Goal: Transaction & Acquisition: Purchase product/service

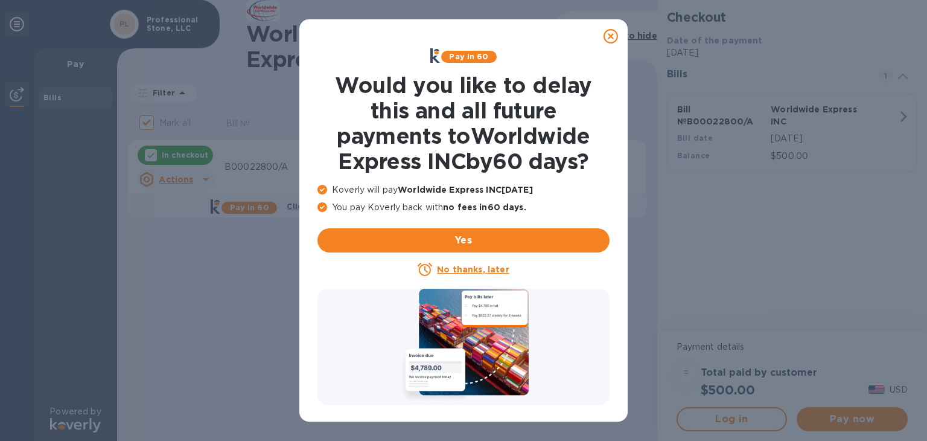
click at [472, 269] on u "No thanks, later" at bounding box center [473, 269] width 72 height 10
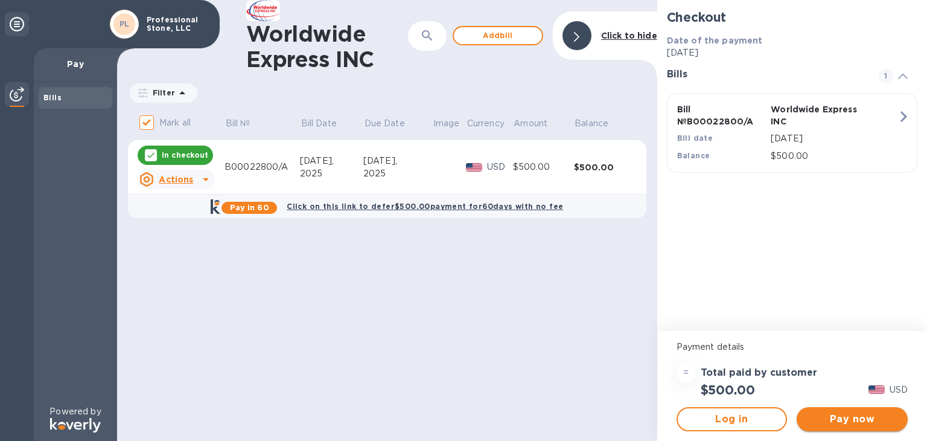
click at [856, 420] on span "Pay now" at bounding box center [853, 419] width 92 height 14
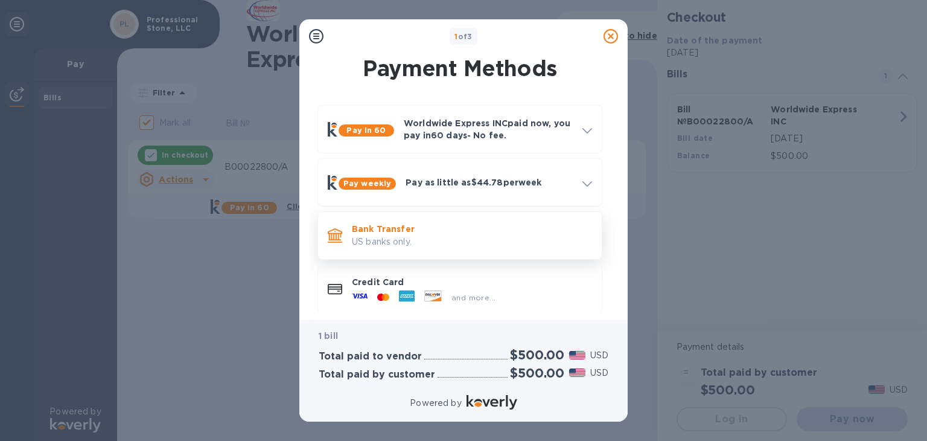
click at [406, 234] on p "Bank Transfer" at bounding box center [472, 229] width 240 height 12
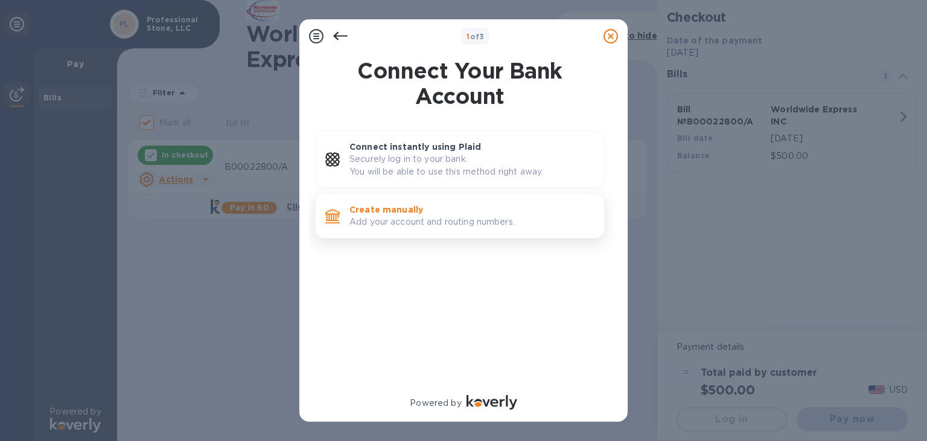
click at [443, 211] on p "Create manually" at bounding box center [472, 209] width 245 height 12
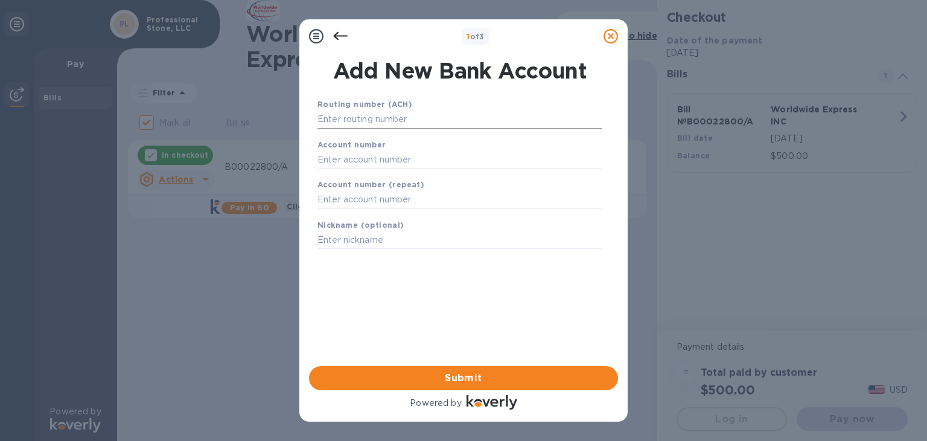
click at [396, 120] on input "text" at bounding box center [460, 119] width 285 height 18
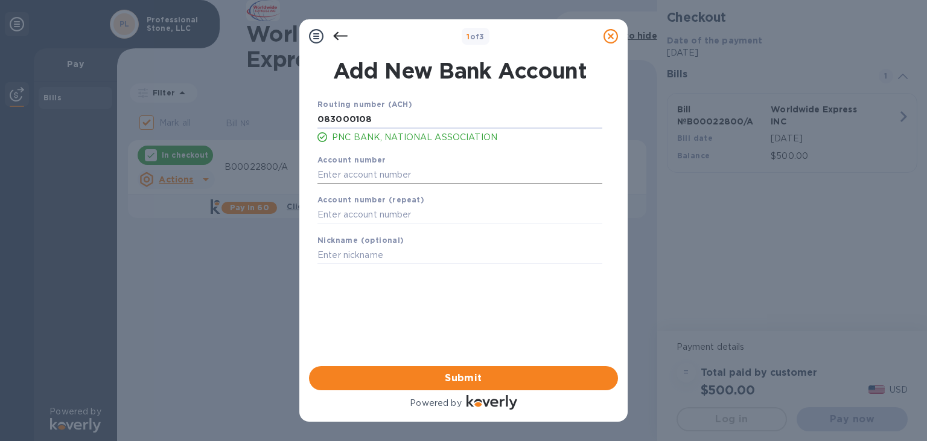
type input "083000108"
click at [376, 173] on input "text" at bounding box center [460, 174] width 285 height 18
type input "3019170134"
click at [351, 216] on input "text" at bounding box center [460, 215] width 285 height 18
type input "3019170134"
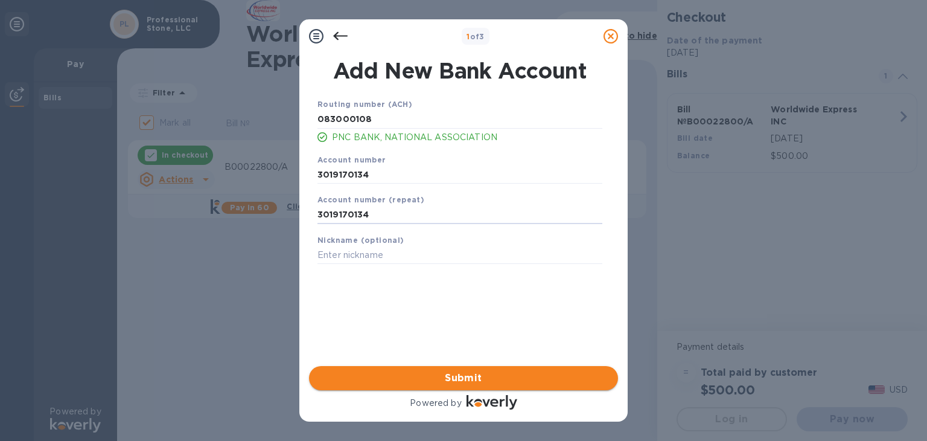
click at [469, 375] on span "Submit" at bounding box center [464, 378] width 290 height 14
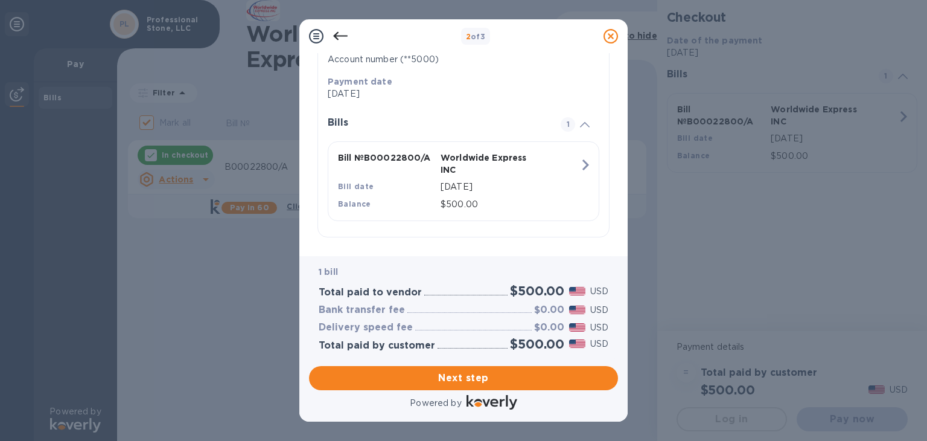
scroll to position [232, 0]
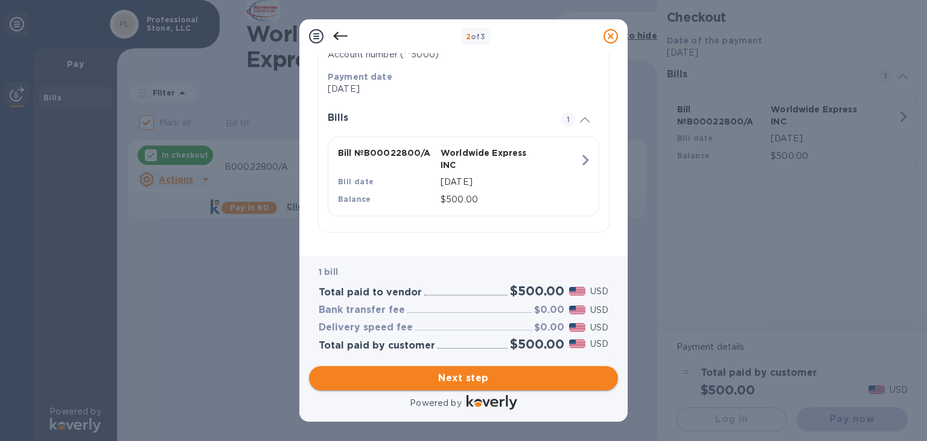
click at [478, 376] on span "Next step" at bounding box center [464, 378] width 290 height 14
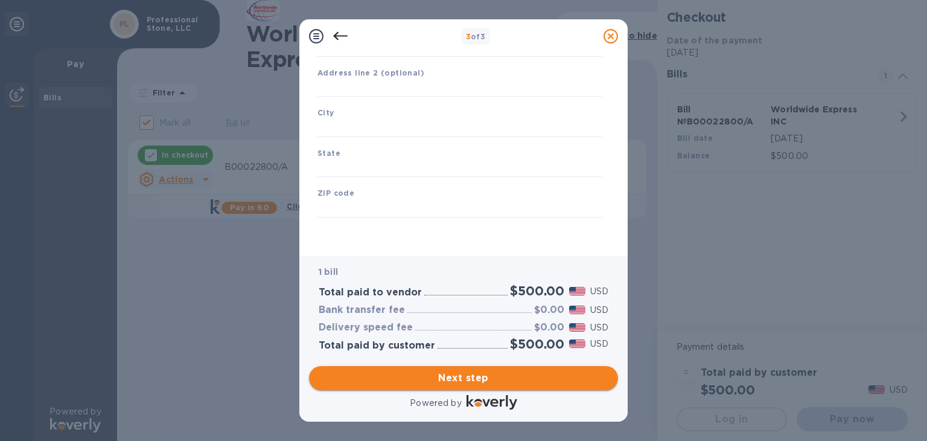
type input "[GEOGRAPHIC_DATA]"
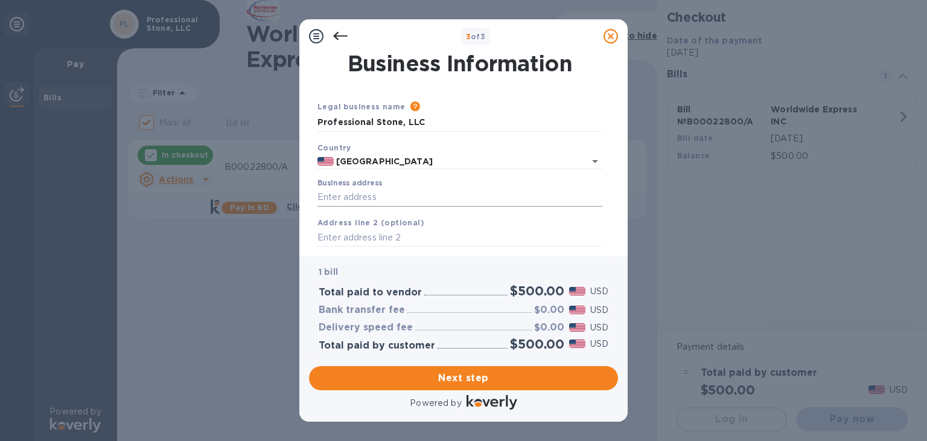
click at [394, 196] on input "Business address" at bounding box center [460, 197] width 285 height 18
type input "[STREET_ADDRESS][PERSON_NAME]"
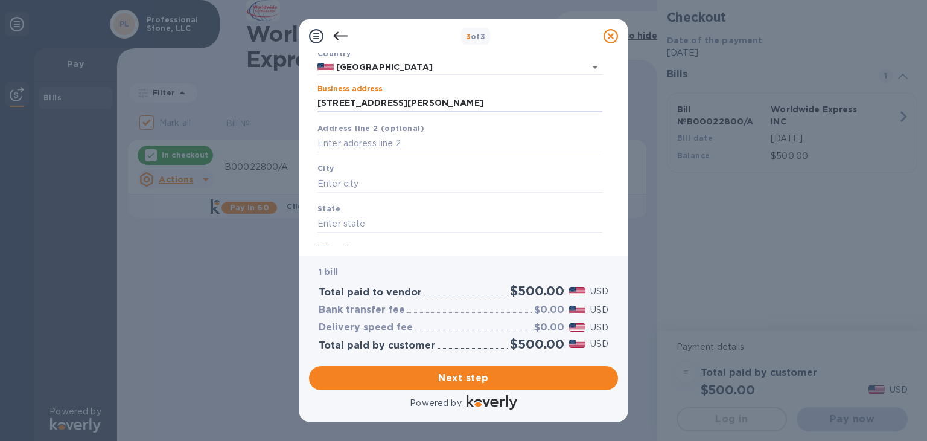
scroll to position [101, 0]
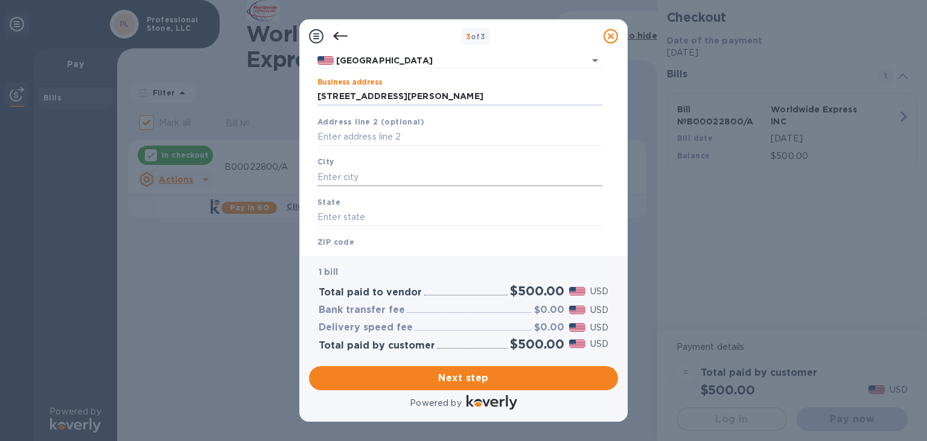
click at [365, 178] on input "text" at bounding box center [460, 177] width 285 height 18
type input "Mobile"
click at [353, 214] on input "text" at bounding box center [460, 217] width 285 height 18
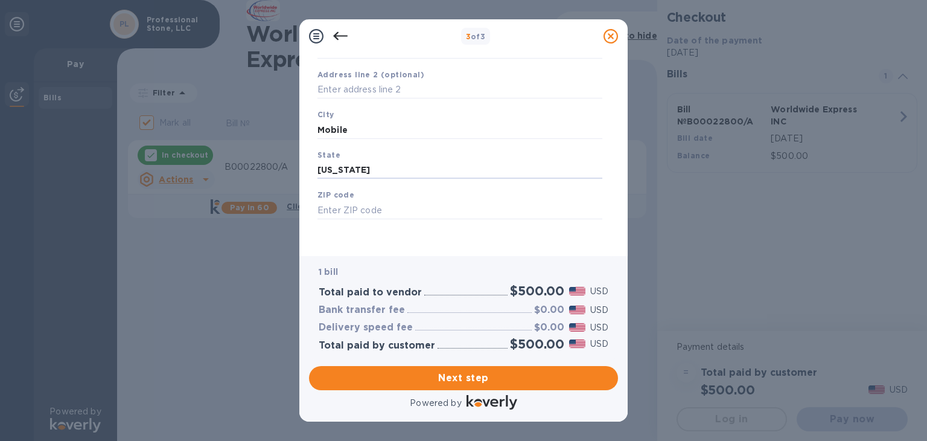
scroll to position [152, 0]
type input "[US_STATE]"
click at [367, 203] on input "text" at bounding box center [460, 208] width 285 height 18
type input "36695"
click at [452, 376] on span "Next step" at bounding box center [464, 378] width 290 height 14
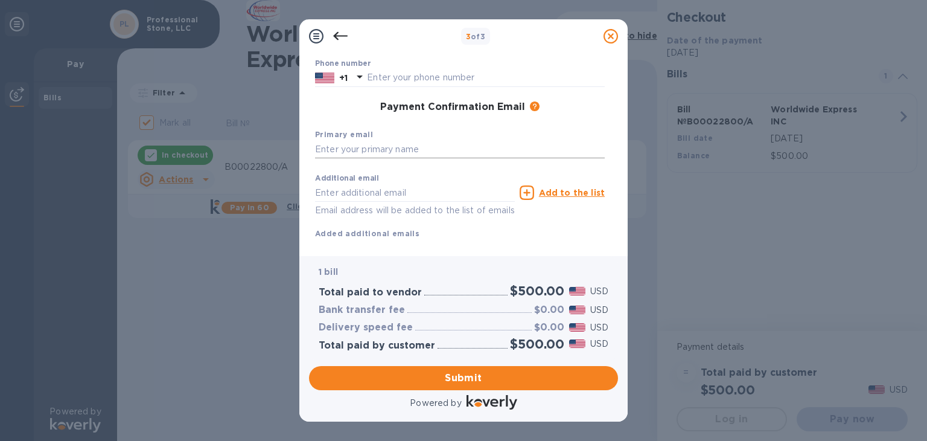
click at [406, 148] on input "text" at bounding box center [460, 150] width 290 height 18
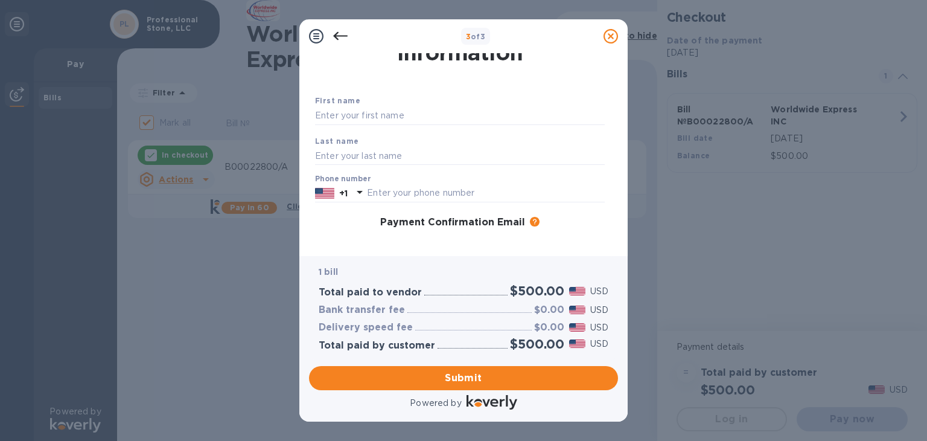
scroll to position [0, 0]
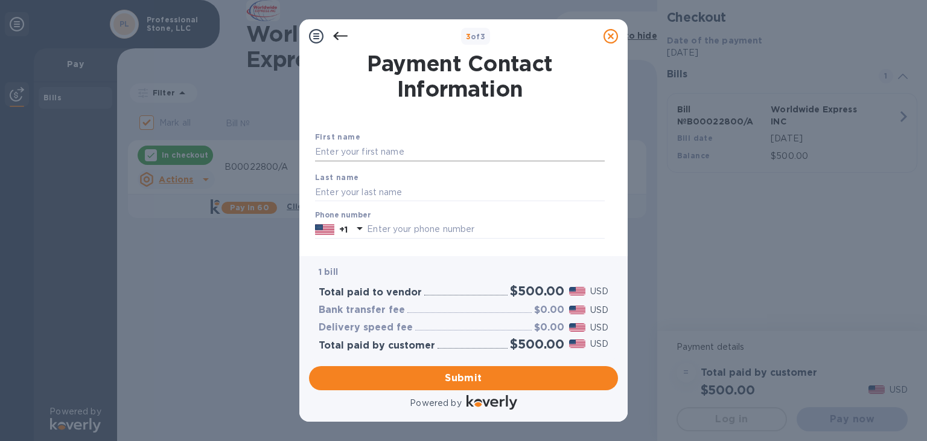
type input "[PERSON_NAME]"
click at [397, 151] on input "text" at bounding box center [460, 152] width 290 height 18
type input "[PERSON_NAME]"
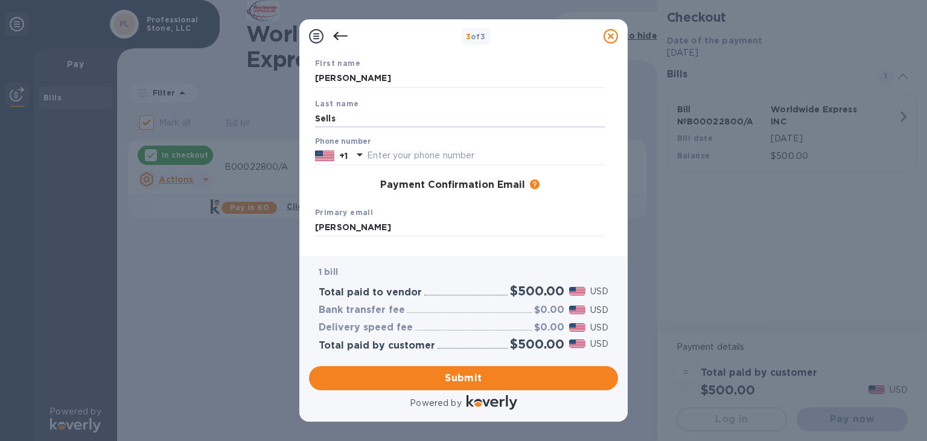
scroll to position [76, 0]
type input "Sells"
click at [414, 151] on input "text" at bounding box center [486, 153] width 238 height 18
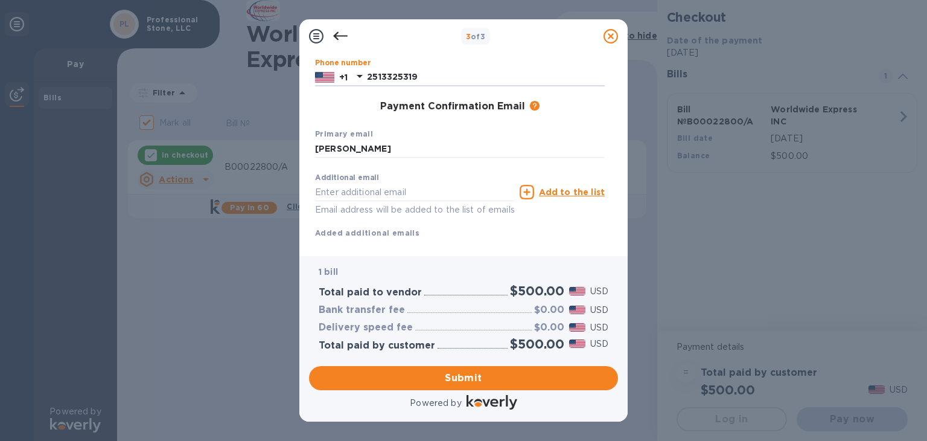
scroll to position [152, 0]
type input "2513325319"
click at [388, 146] on input "[PERSON_NAME]" at bounding box center [460, 149] width 290 height 18
type input "B"
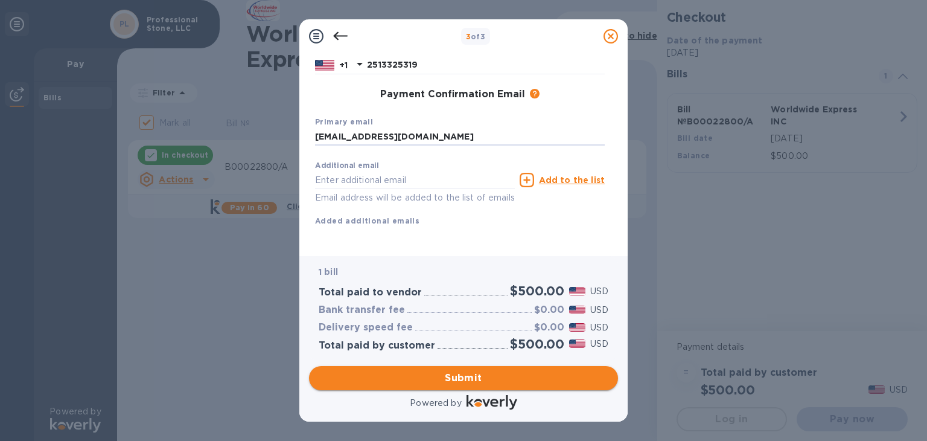
click at [458, 378] on span "Submit" at bounding box center [464, 378] width 290 height 14
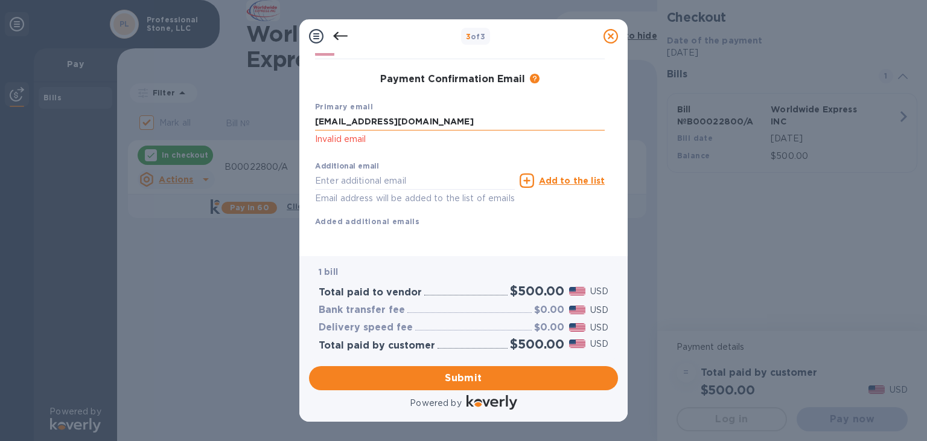
click at [433, 121] on input "[EMAIL_ADDRESS][DOMAIN_NAME]" at bounding box center [460, 122] width 290 height 18
type input "[EMAIL_ADDRESS][DOMAIN_NAME]"
click at [417, 383] on span "Submit" at bounding box center [464, 378] width 290 height 14
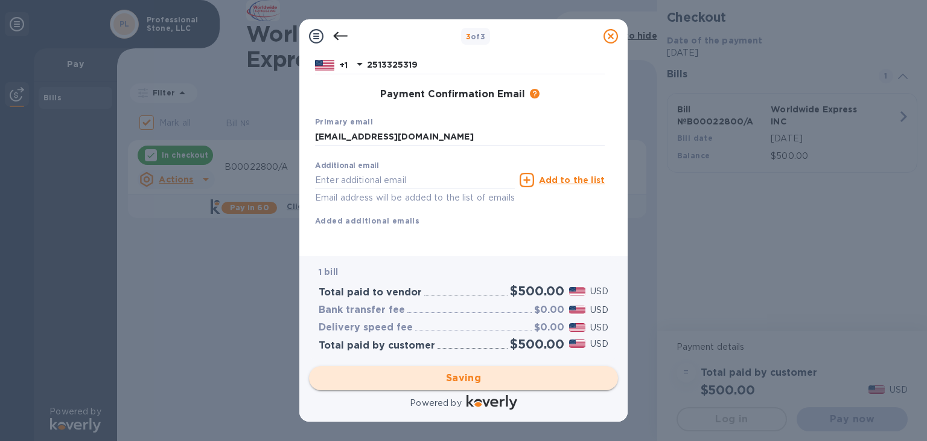
checkbox input "false"
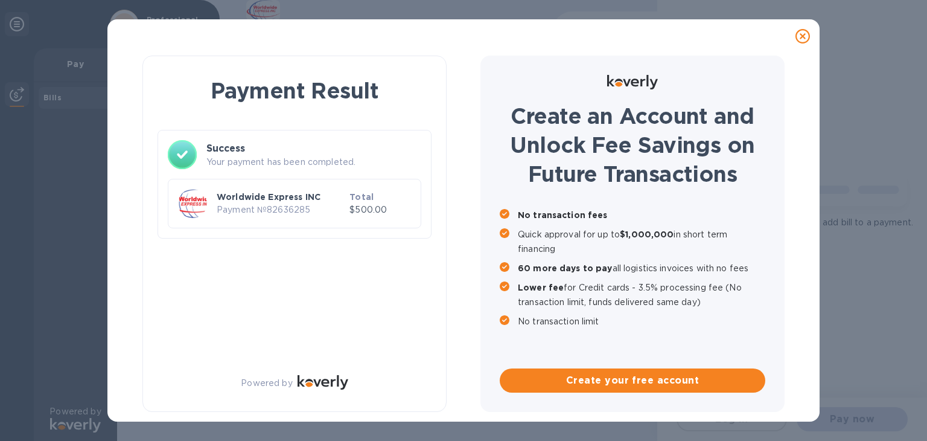
scroll to position [0, 0]
